Goal: Navigation & Orientation: Find specific page/section

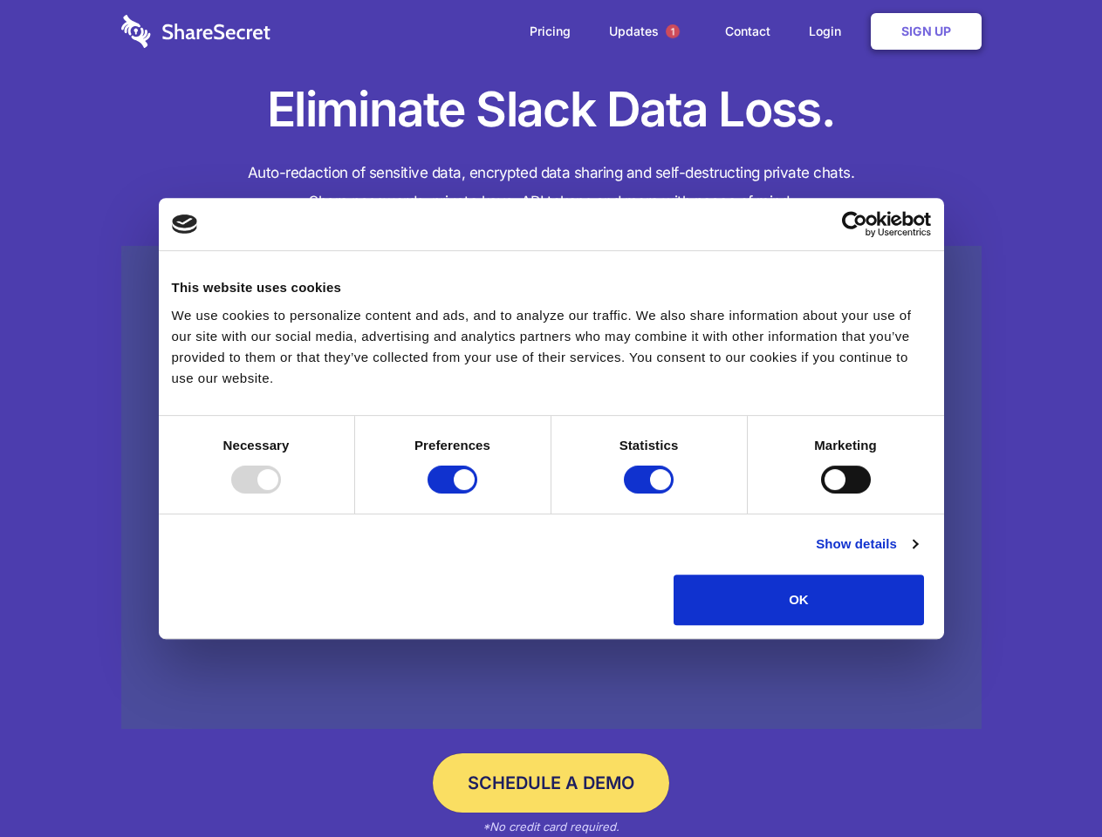
click at [281, 494] on div at bounding box center [256, 480] width 50 height 28
click at [477, 494] on input "Preferences" at bounding box center [452, 480] width 50 height 28
checkbox input "false"
click at [651, 494] on input "Statistics" at bounding box center [649, 480] width 50 height 28
checkbox input "false"
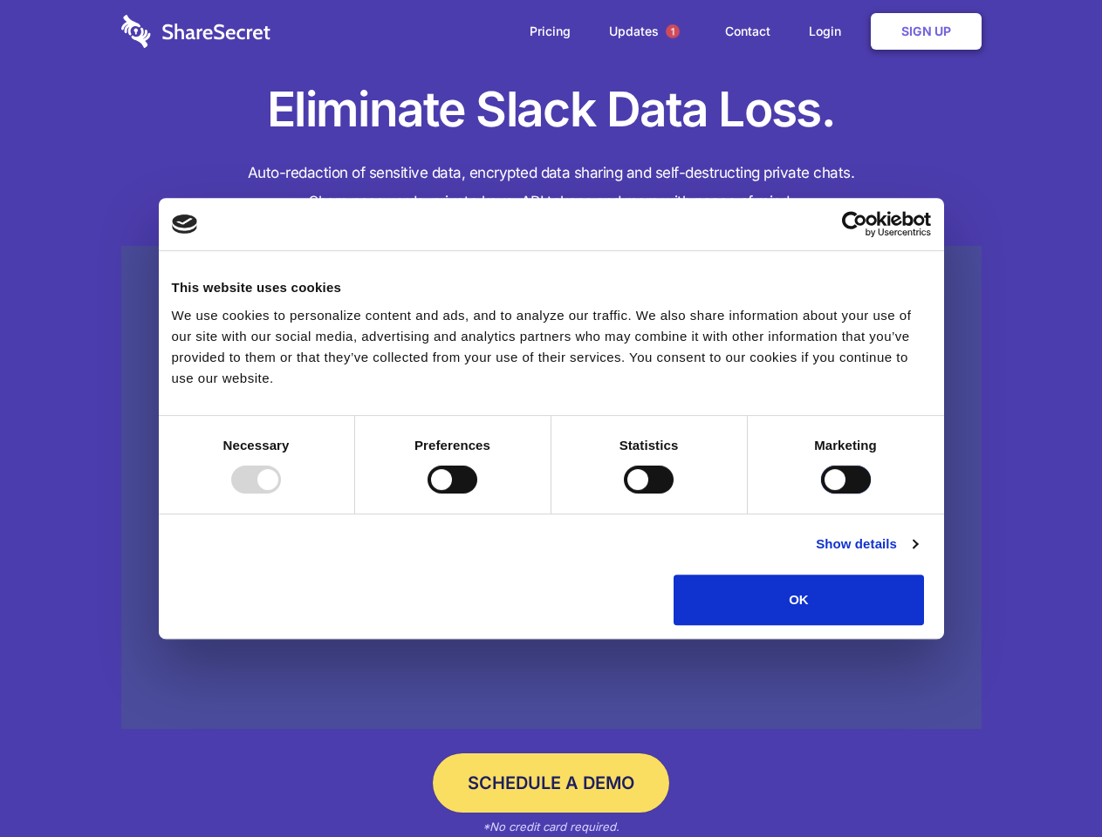
click at [821, 494] on input "Marketing" at bounding box center [846, 480] width 50 height 28
checkbox input "true"
click at [917, 555] on link "Show details" at bounding box center [866, 544] width 101 height 21
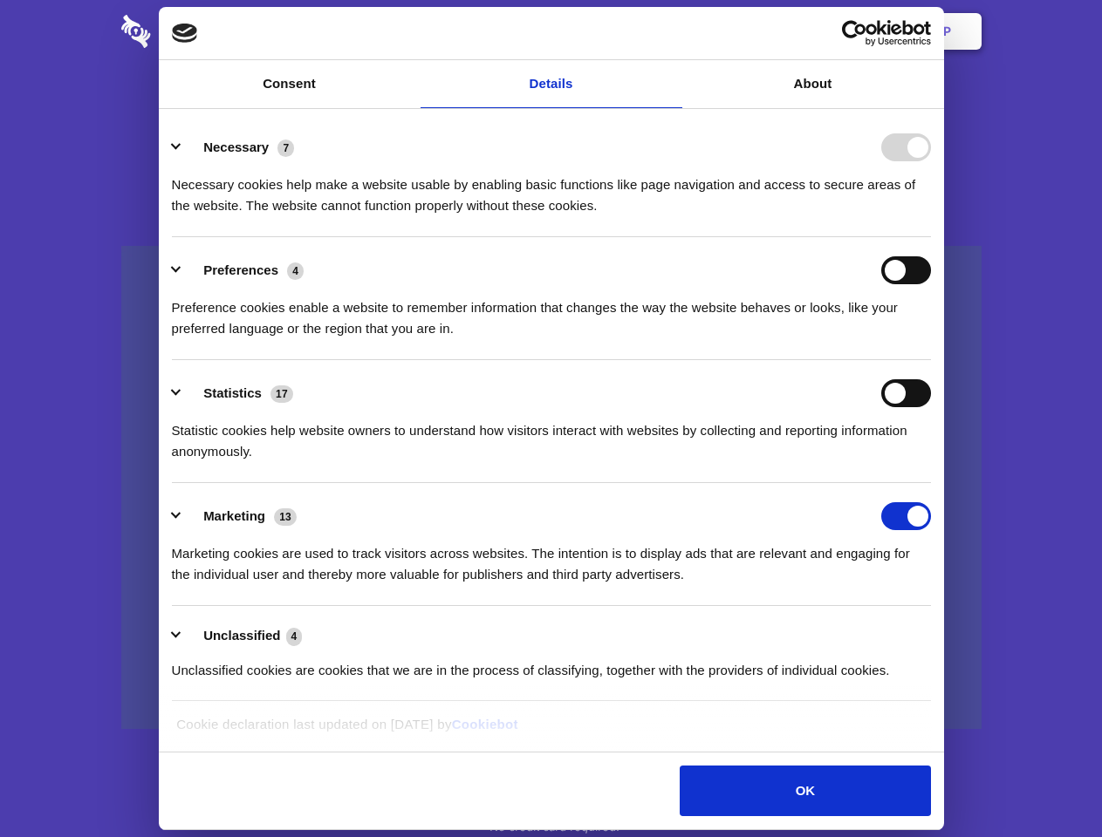
click at [931, 339] on div "Preference cookies enable a website to remember information that changes the wa…" at bounding box center [551, 311] width 759 height 55
click at [672, 31] on span "1" at bounding box center [673, 31] width 14 height 14
